Goal: Task Accomplishment & Management: Manage account settings

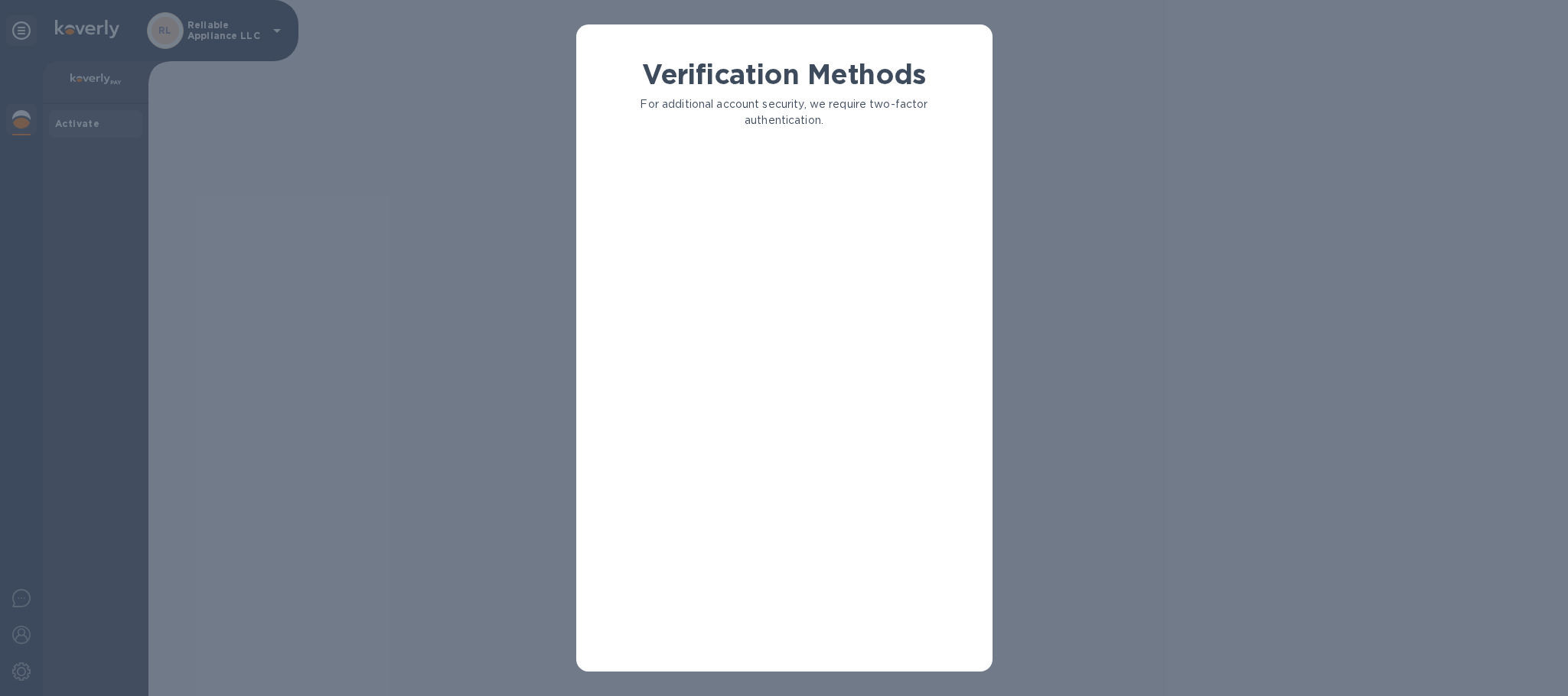
click at [852, 219] on div "Verification Methods For additional account security, we require two-factor aut…" at bounding box center [784, 359] width 392 height 601
click at [781, 177] on p "Phone Number" at bounding box center [802, 174] width 304 height 15
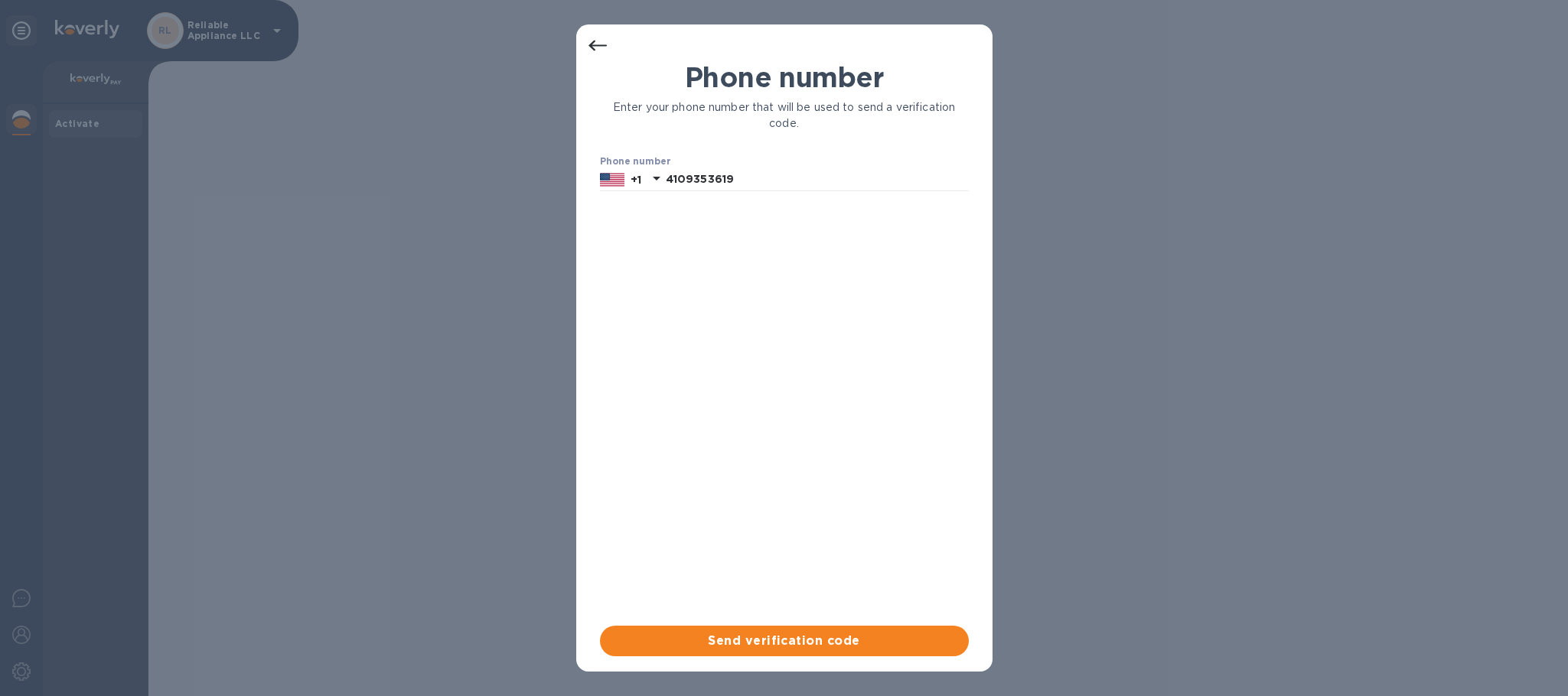
click at [781, 177] on input "4109353619" at bounding box center [817, 180] width 303 height 23
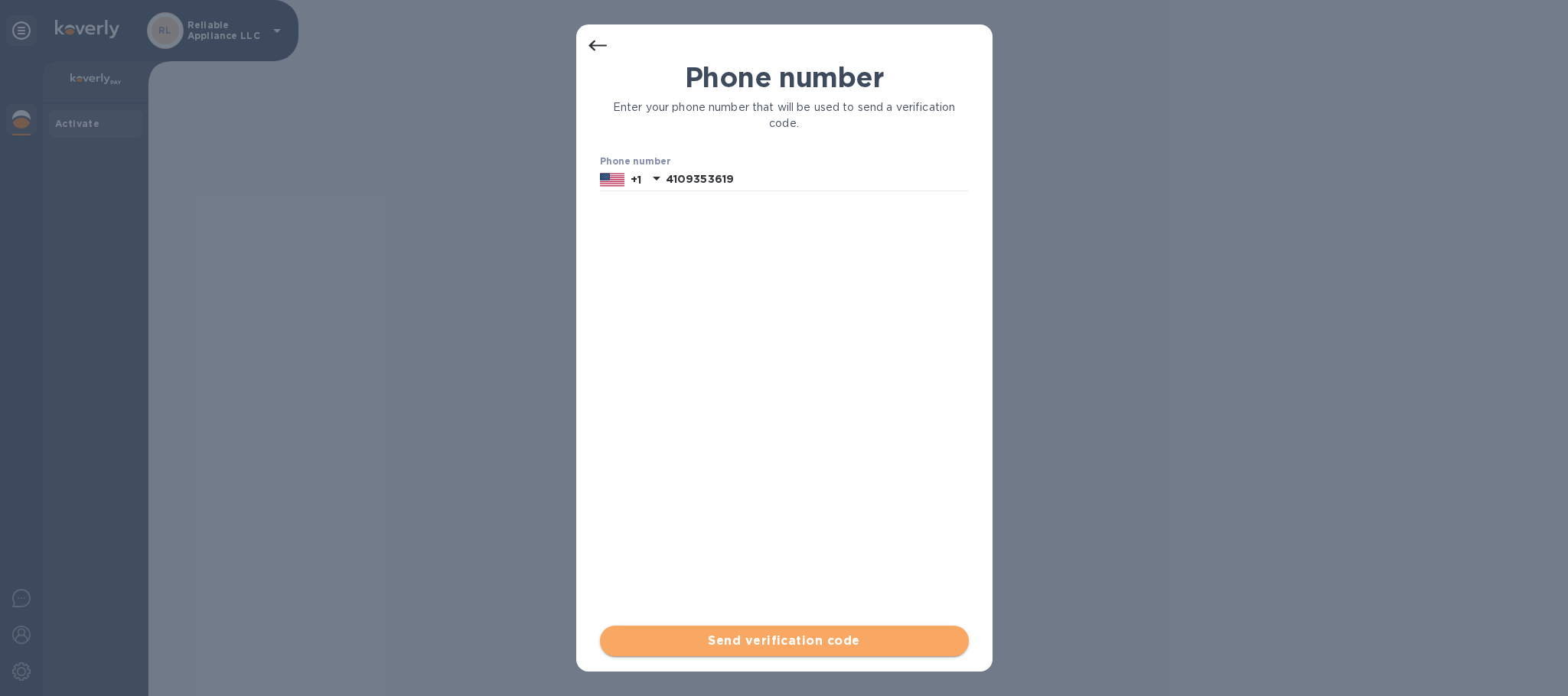
click at [758, 643] on span "Send verification code" at bounding box center [784, 640] width 345 height 18
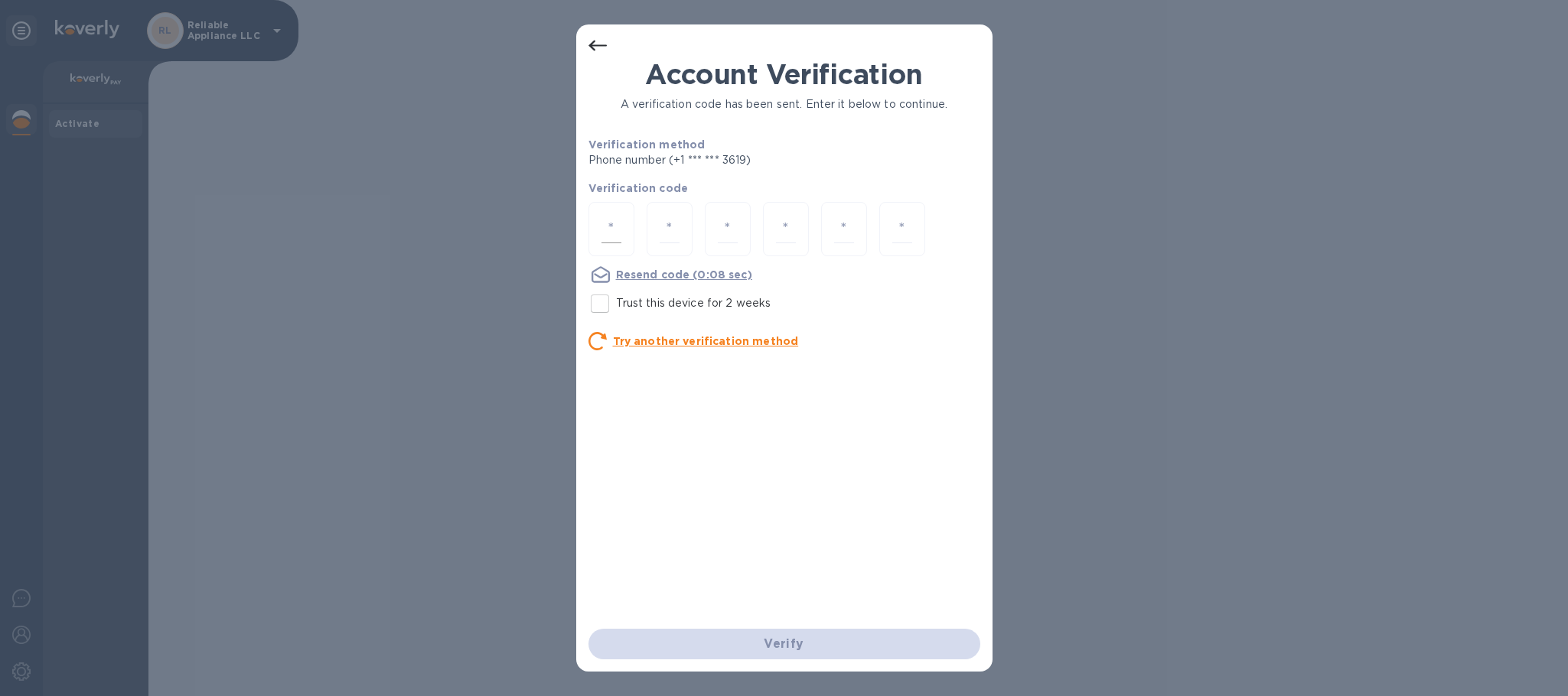
click at [624, 219] on div at bounding box center [612, 228] width 46 height 55
type input "6"
type input "5"
type input "0"
type input "1"
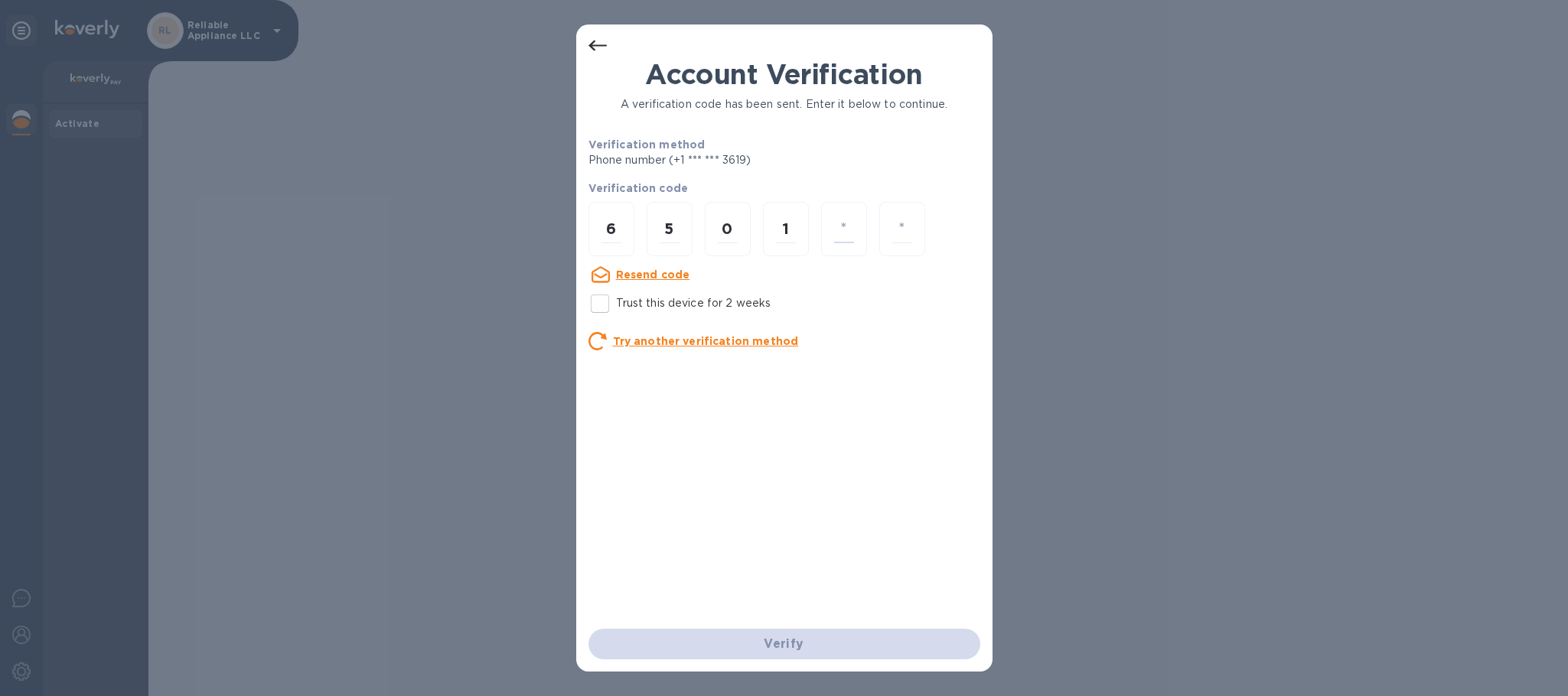
type input "3"
type input "0"
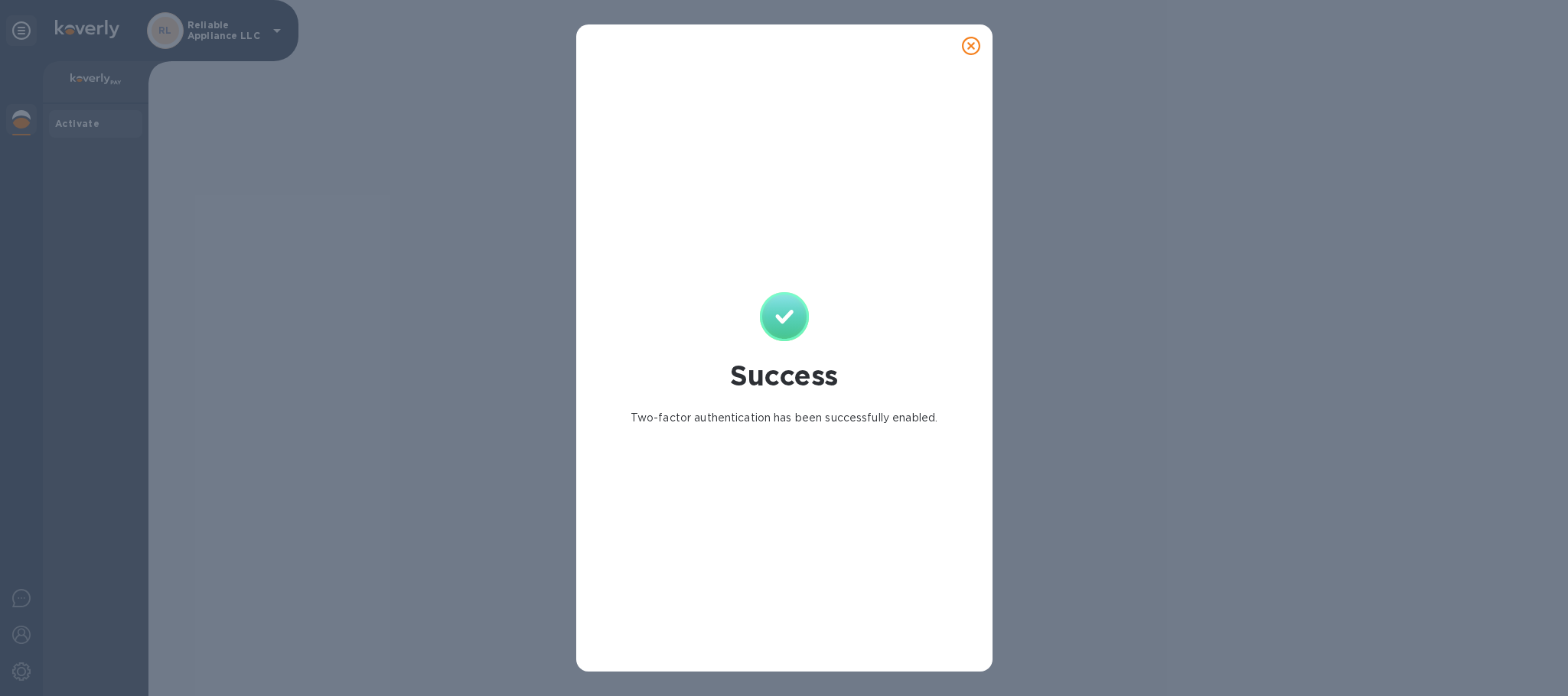
click at [971, 51] on icon at bounding box center [971, 45] width 18 height 18
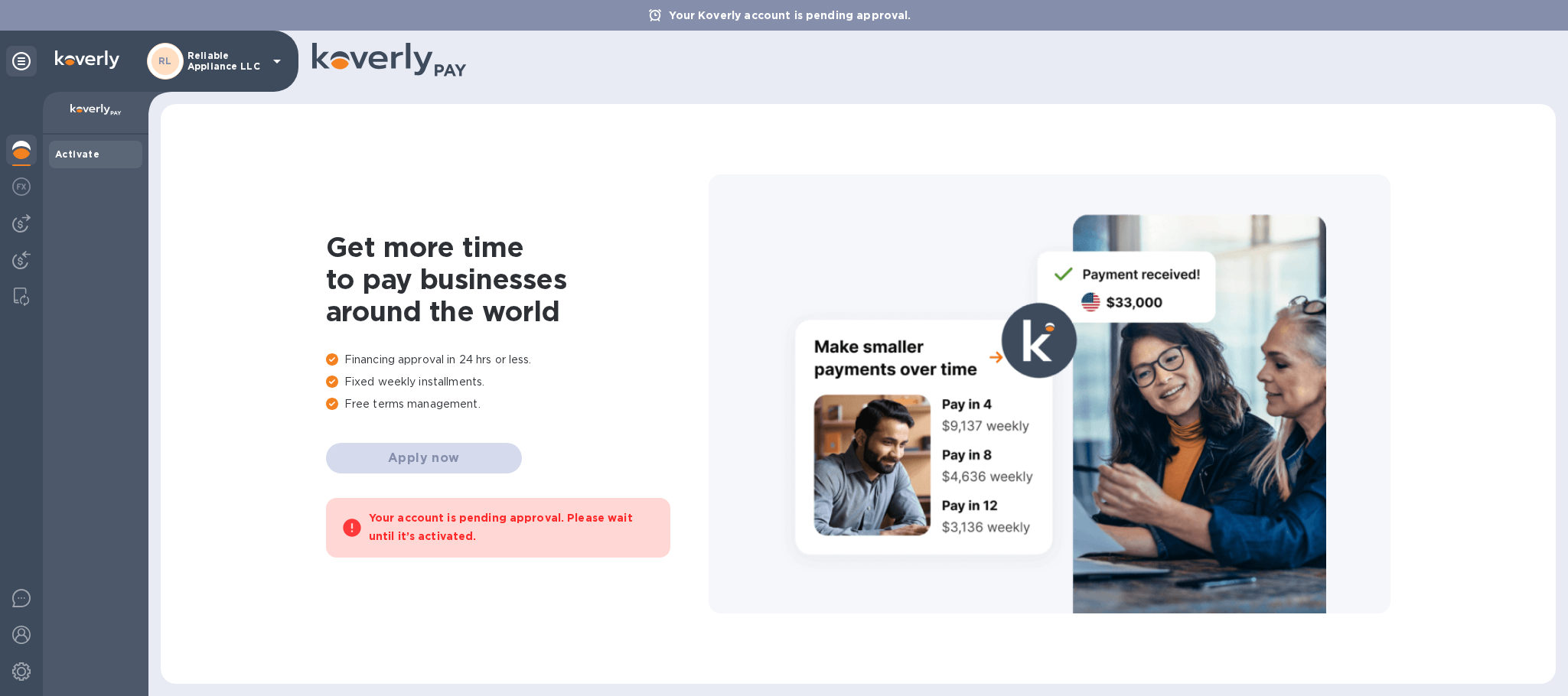
click at [100, 160] on div "Activate" at bounding box center [95, 155] width 81 height 15
click at [89, 154] on b "Activate" at bounding box center [77, 155] width 44 height 12
click at [24, 179] on img at bounding box center [21, 186] width 18 height 18
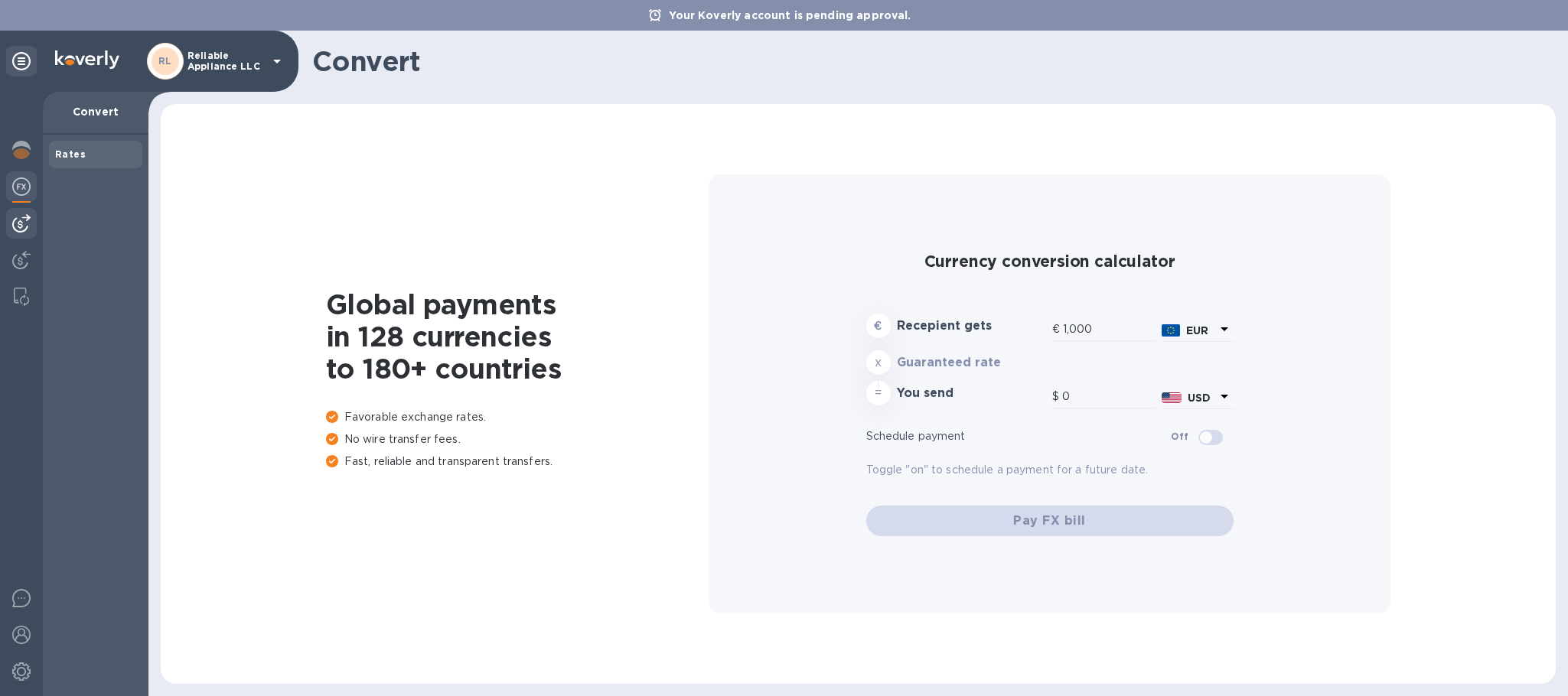
type input "1,181.39"
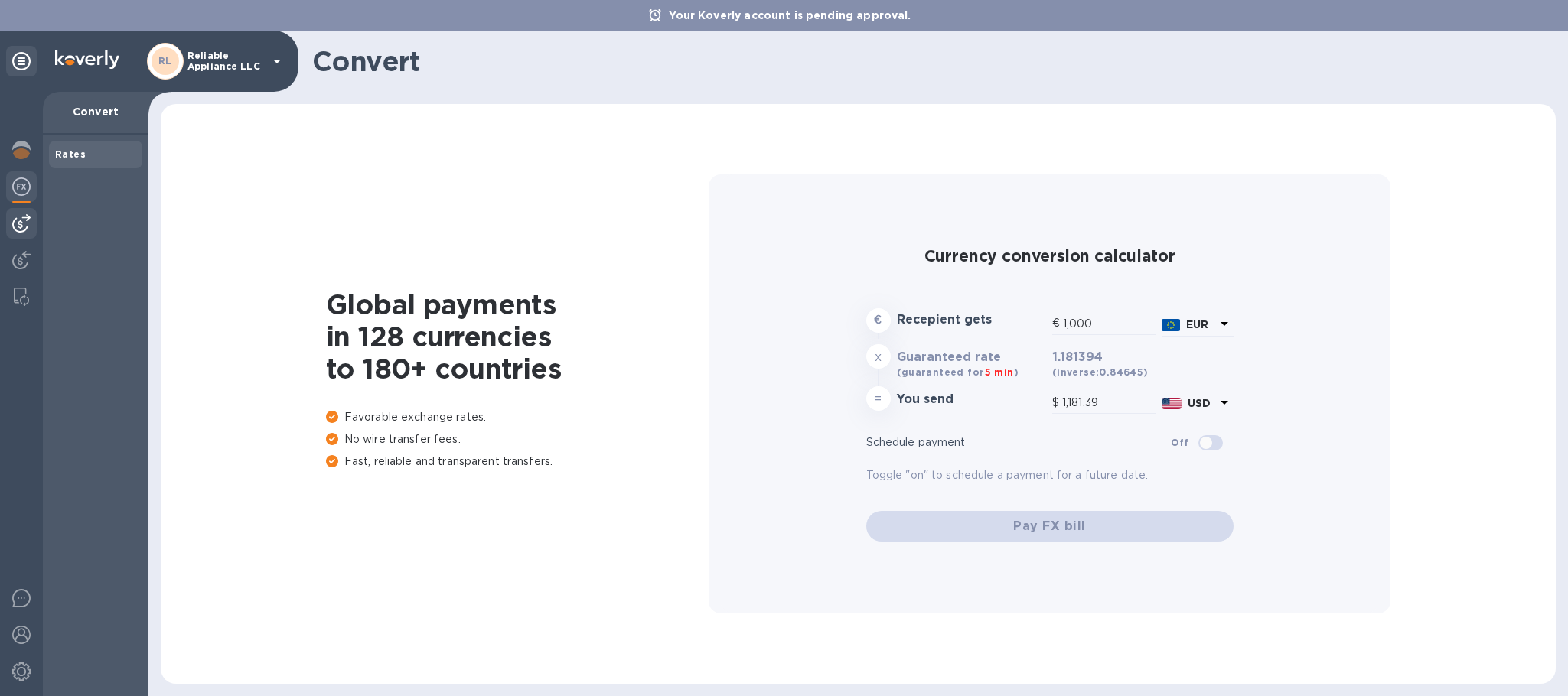
click at [25, 221] on img at bounding box center [21, 223] width 18 height 18
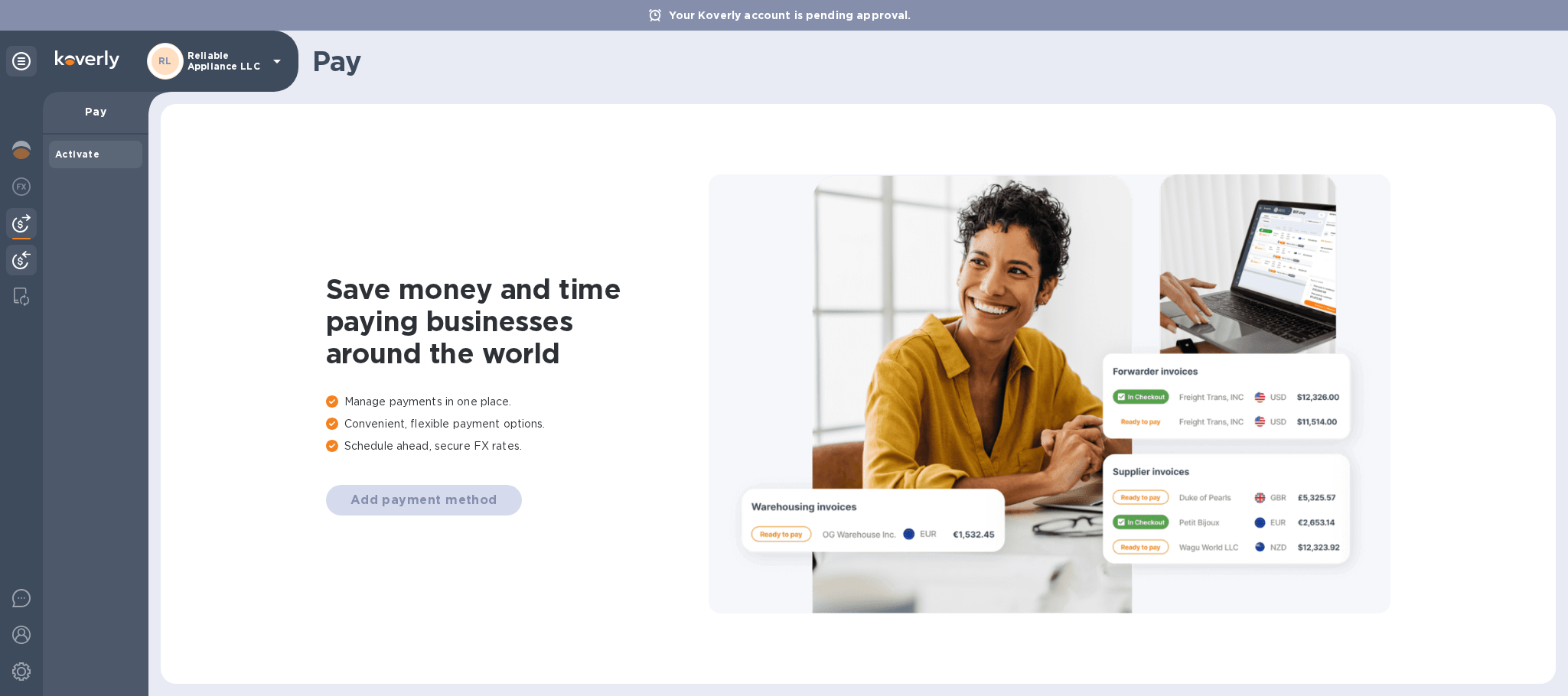
click at [24, 257] on img at bounding box center [21, 259] width 18 height 18
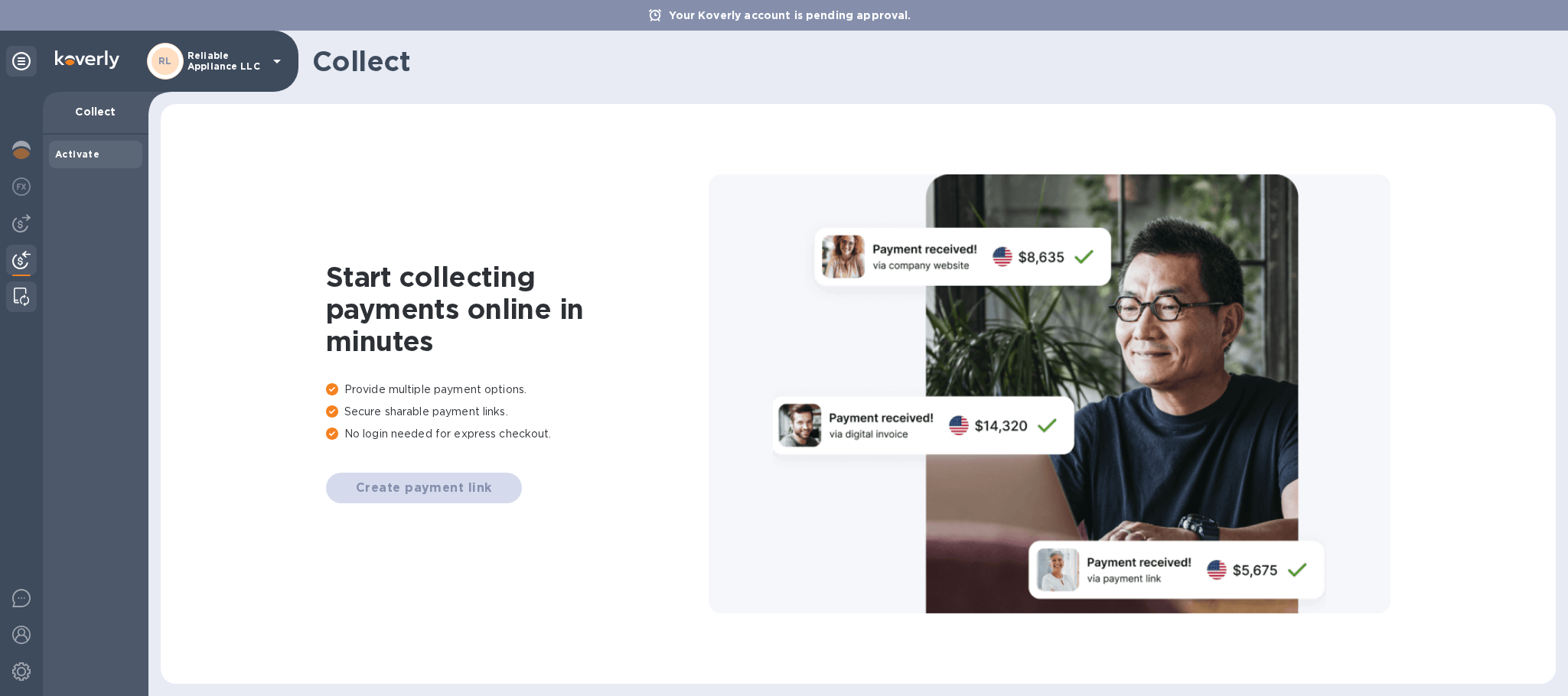
click at [24, 292] on img at bounding box center [21, 297] width 15 height 18
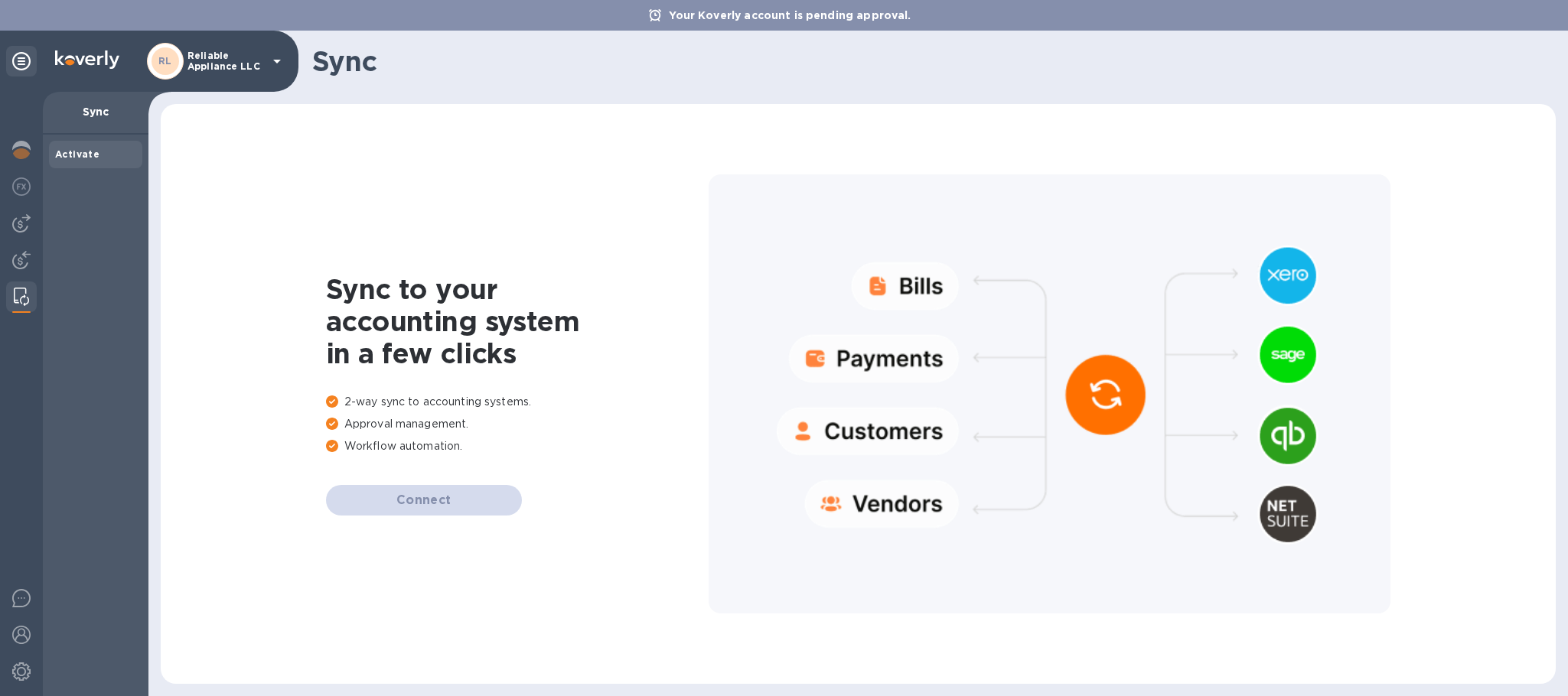
click at [381, 499] on div "Connect" at bounding box center [517, 500] width 382 height 31
